Goal: Task Accomplishment & Management: Use online tool/utility

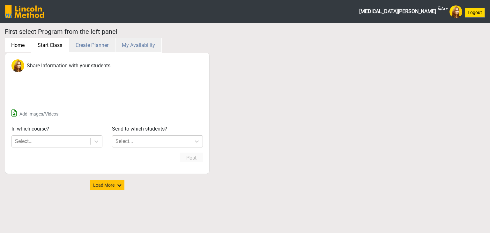
click at [48, 44] on button "Start Class" at bounding box center [50, 45] width 38 height 15
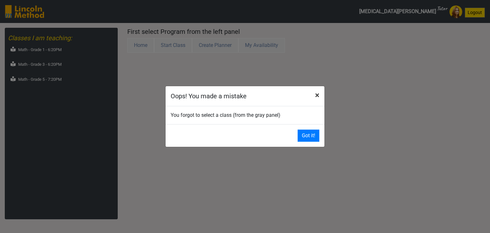
click at [318, 93] on span "×" at bounding box center [317, 95] width 4 height 9
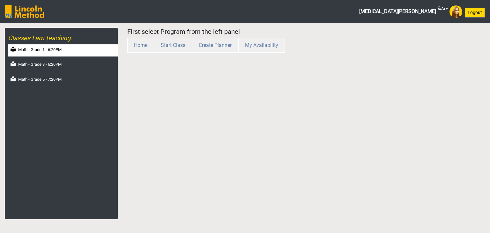
click at [66, 56] on div "Math - Grade 1 - 6:20PM" at bounding box center [63, 50] width 110 height 12
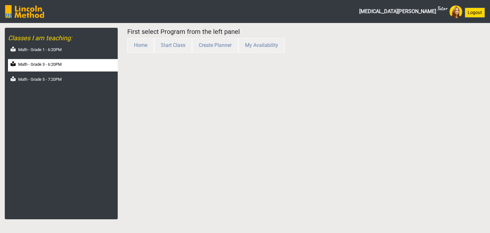
select select "month"
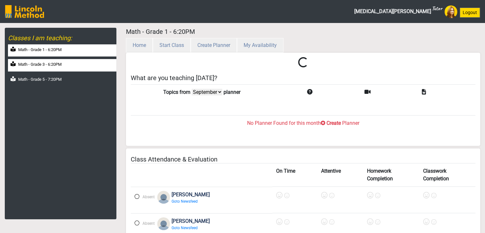
click at [66, 63] on div "Math - Grade 3 - 6:20PM" at bounding box center [62, 65] width 108 height 12
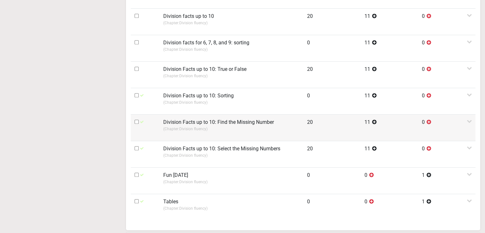
scroll to position [447, 0]
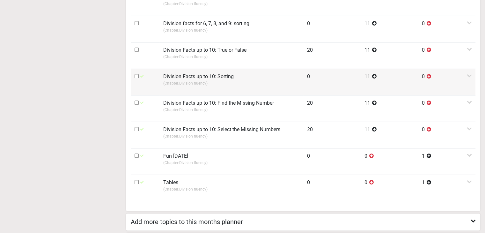
click at [161, 69] on td "Division Facts up to 10: Sorting (Chapter: Division fluency )" at bounding box center [232, 82] width 144 height 26
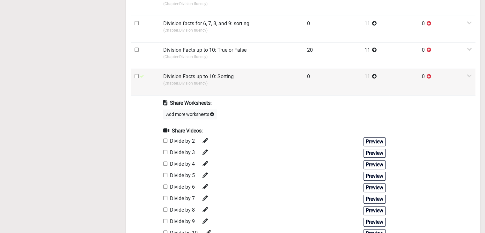
click at [193, 83] on p "(Chapter: Division fluency )" at bounding box center [231, 83] width 136 height 6
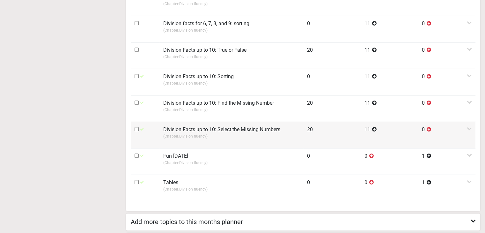
click at [136, 128] on input "checkbox" at bounding box center [137, 129] width 4 height 4
checkbox input "true"
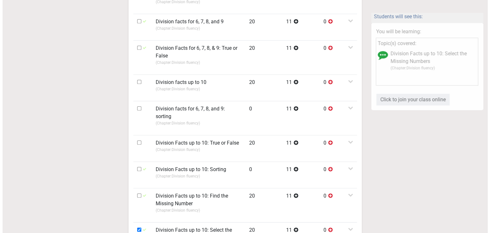
scroll to position [64, 0]
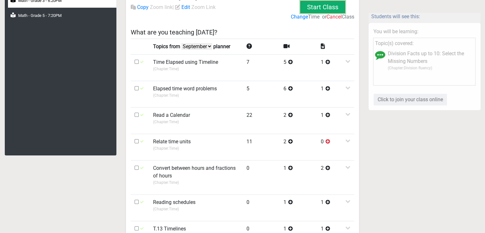
click at [334, 12] on button "Start Class" at bounding box center [324, 7] width 46 height 29
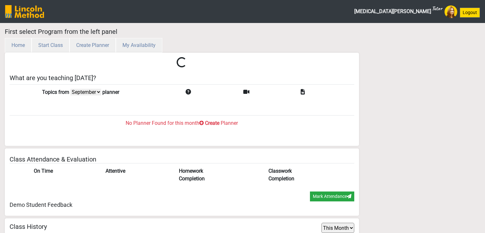
select select "month"
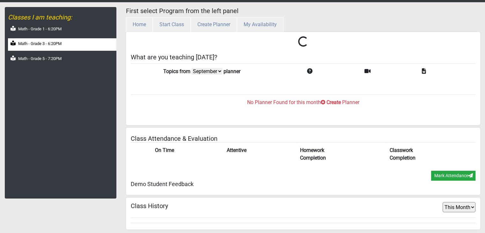
click at [54, 48] on div "Math - Grade 3 - 6:20PM" at bounding box center [62, 44] width 108 height 12
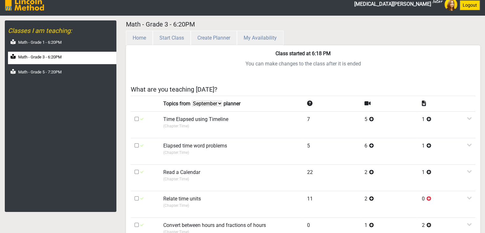
scroll to position [0, 0]
